Goal: Task Accomplishment & Management: Complete application form

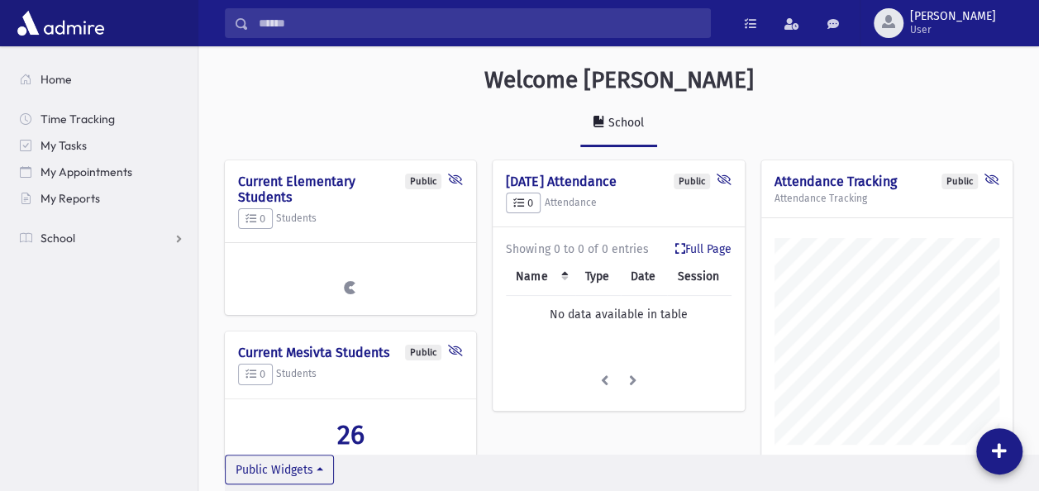
scroll to position [789, 840]
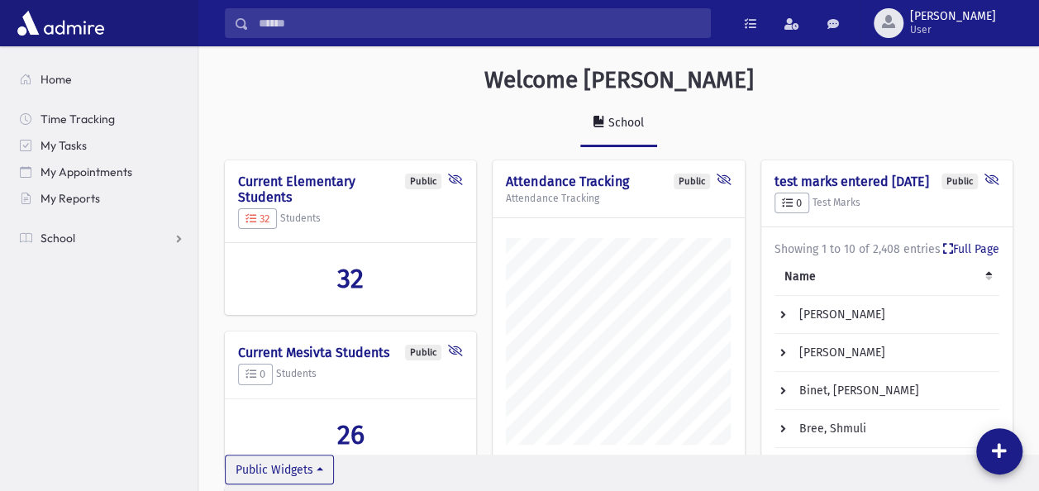
drag, startPoint x: 130, startPoint y: 23, endPoint x: 56, endPoint y: 374, distance: 358.2
click at [56, 374] on section "Home Time Tracking My Tasks My Appointments My Reports School School Students A…" at bounding box center [99, 268] width 198 height 445
click at [79, 231] on link "School" at bounding box center [102, 238] width 191 height 26
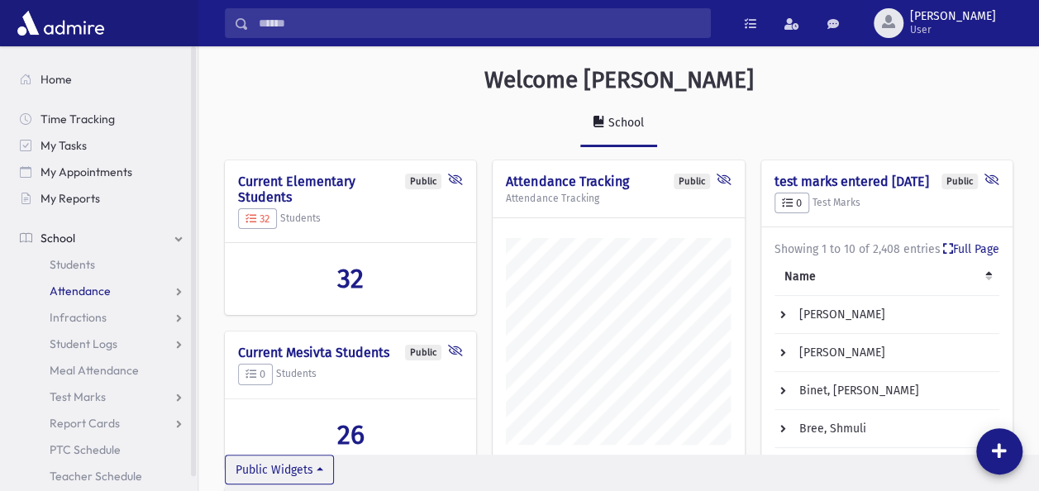
click at [75, 285] on span "Attendance" at bounding box center [80, 291] width 61 height 15
click at [71, 311] on span "Entry" at bounding box center [77, 317] width 28 height 15
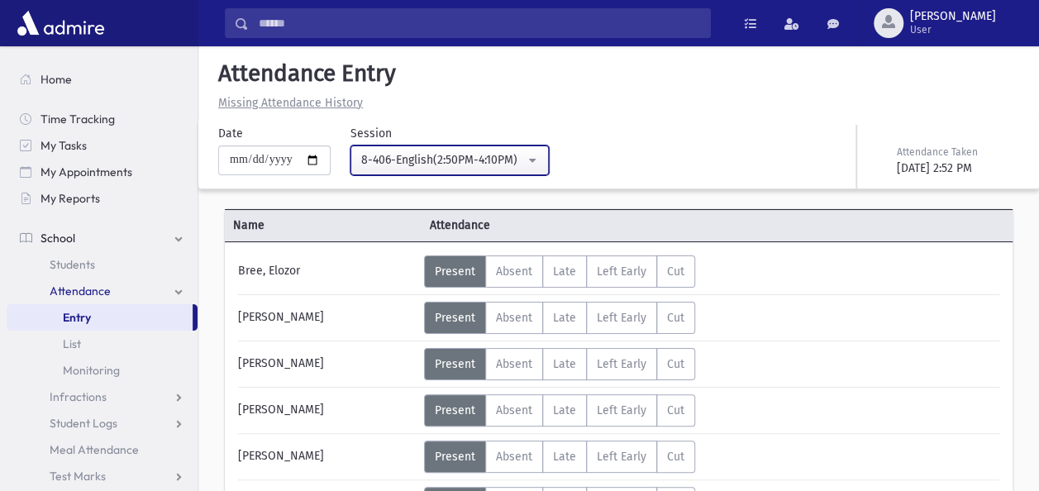
click at [539, 154] on button "8-406-English(2:50PM-4:10PM)" at bounding box center [450, 161] width 198 height 30
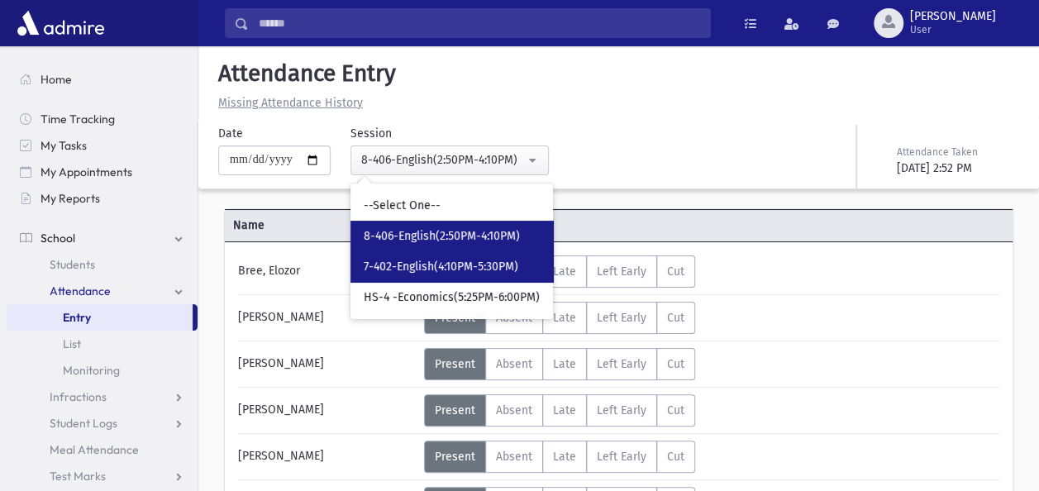
click at [435, 256] on link "7-402-English(4:10PM-5:30PM)" at bounding box center [452, 266] width 203 height 31
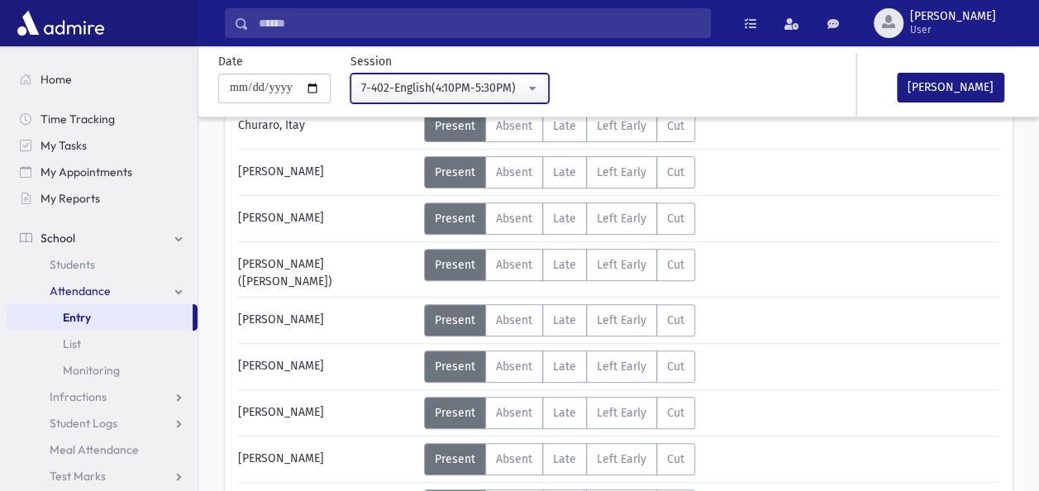
scroll to position [198, 0]
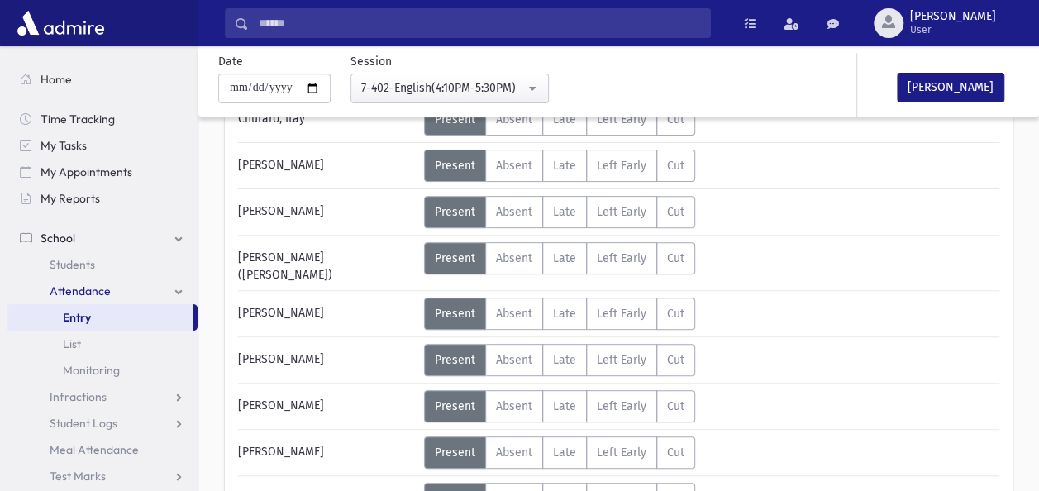
click at [1038, 478] on div "Name Attendance [PERSON_NAME] Status Unexcused Admin: Present P Absent A Late L…" at bounding box center [618, 362] width 841 height 710
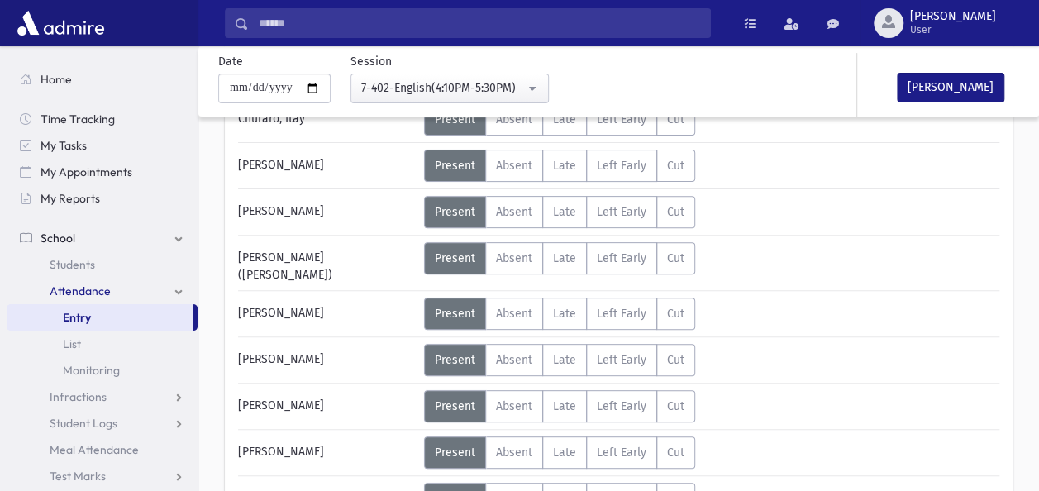
scroll to position [448, 0]
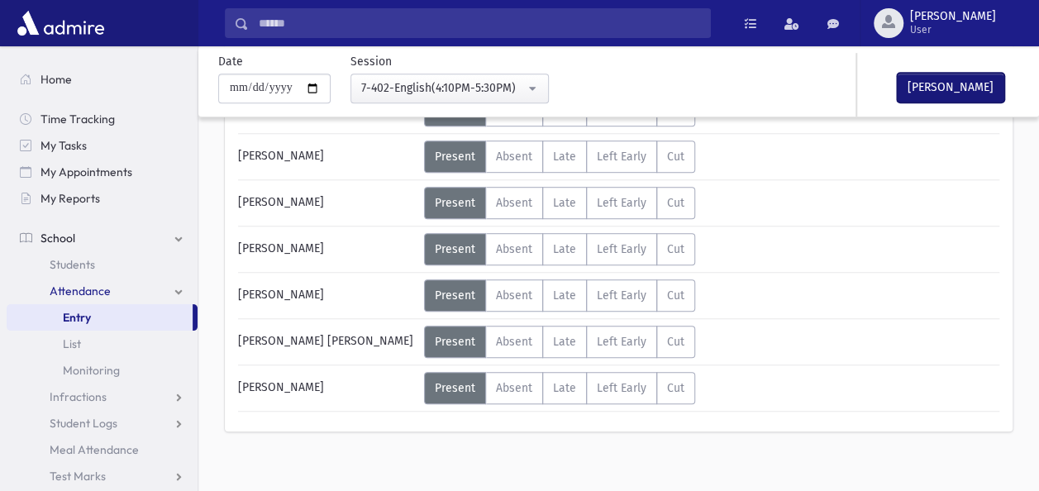
click at [943, 78] on button "[PERSON_NAME]" at bounding box center [950, 88] width 107 height 30
click at [935, 86] on button "[PERSON_NAME]" at bounding box center [950, 88] width 107 height 30
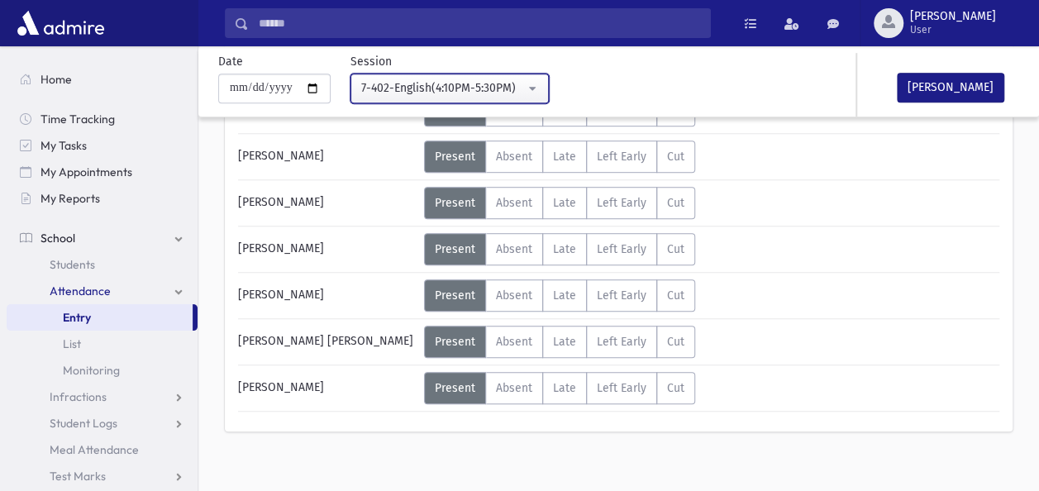
click at [542, 84] on button "7-402-English(4:10PM-5:30PM)" at bounding box center [450, 89] width 198 height 30
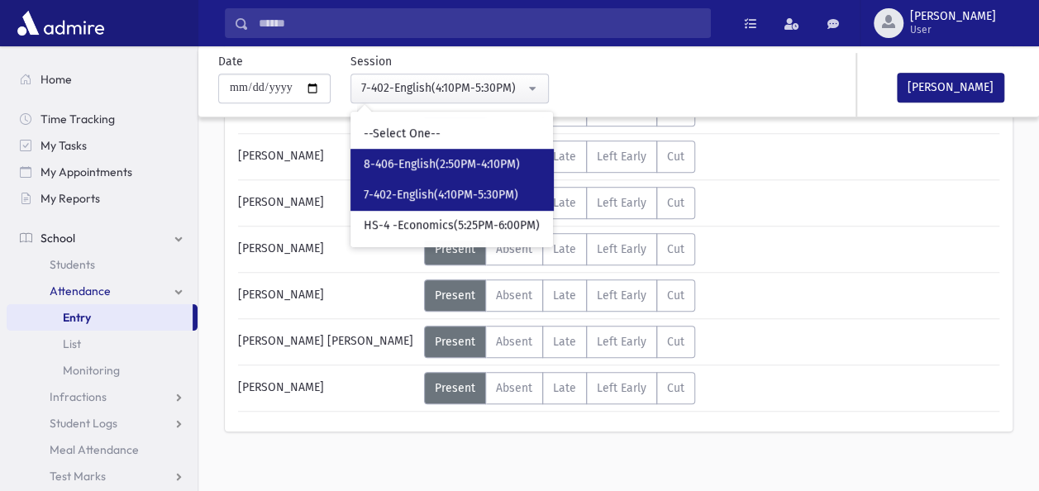
click at [460, 161] on span "8-406-English(2:50PM-4:10PM)" at bounding box center [442, 164] width 156 height 17
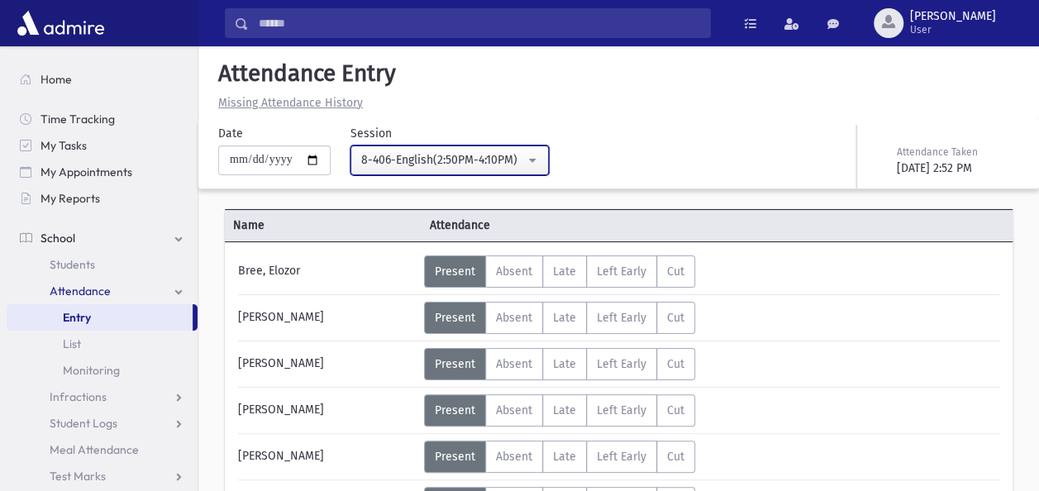
click at [544, 157] on button "8-406-English(2:50PM-4:10PM)" at bounding box center [450, 161] width 198 height 30
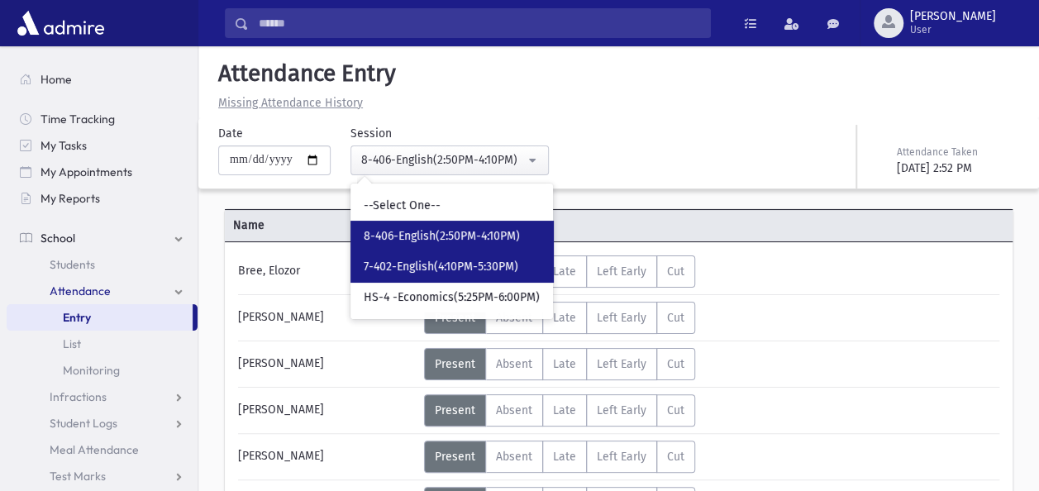
click at [452, 259] on span "7-402-English(4:10PM-5:30PM)" at bounding box center [441, 267] width 155 height 17
select select "****"
